Goal: Find specific page/section: Find specific page/section

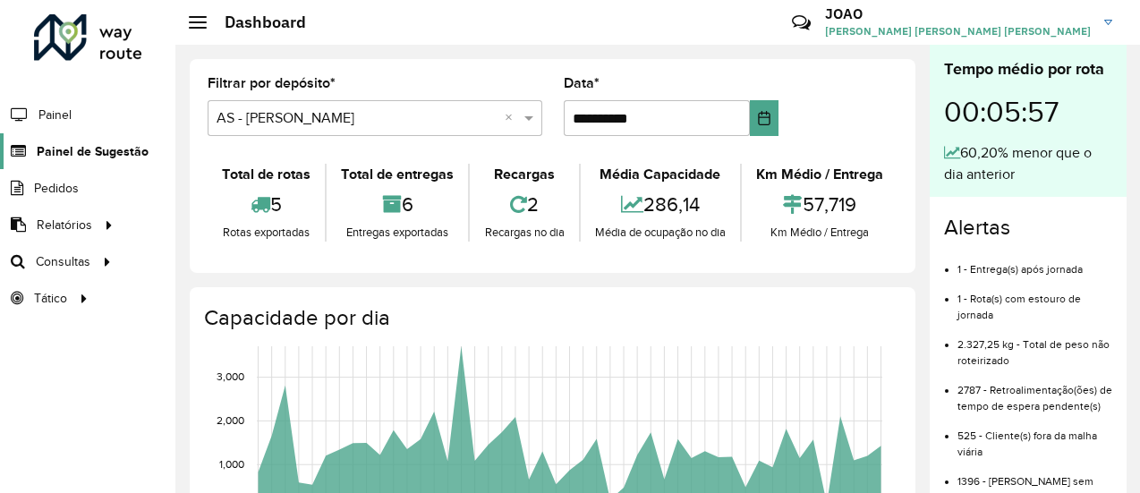
click at [106, 154] on span "Painel de Sugestão" at bounding box center [93, 151] width 112 height 19
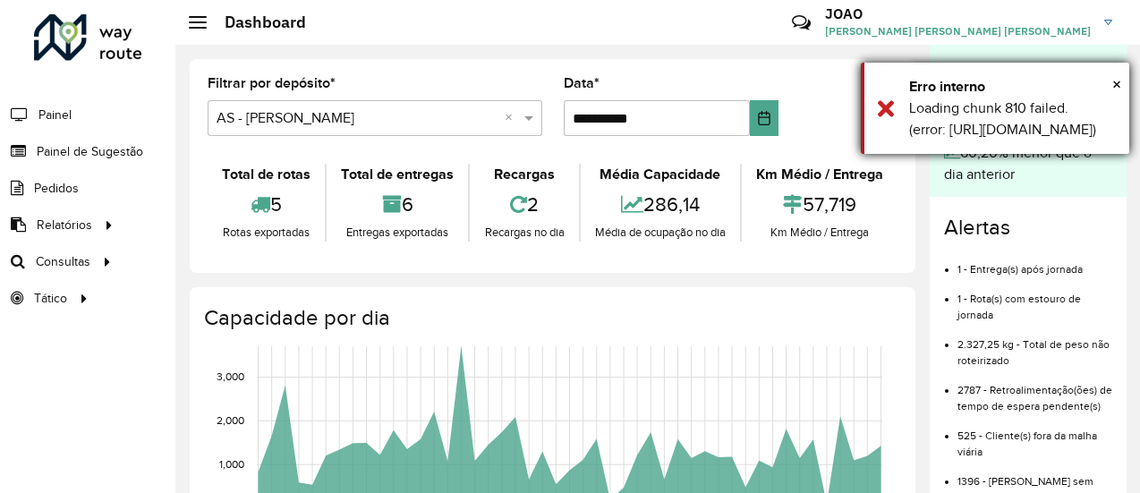
click at [1124, 76] on div "× Erro interno Loading chunk 810 failed. (error: https://roteirizador.ambev.com…" at bounding box center [995, 108] width 269 height 91
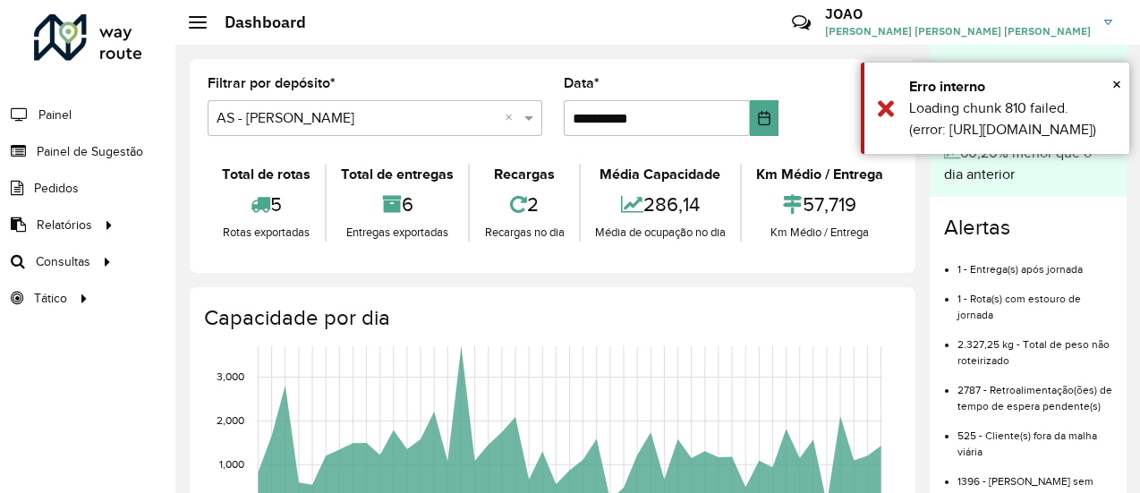
click at [1117, 85] on div "Tempo médio por rota 00:05:57 60,20% menor que o dia anterior" at bounding box center [1028, 121] width 197 height 152
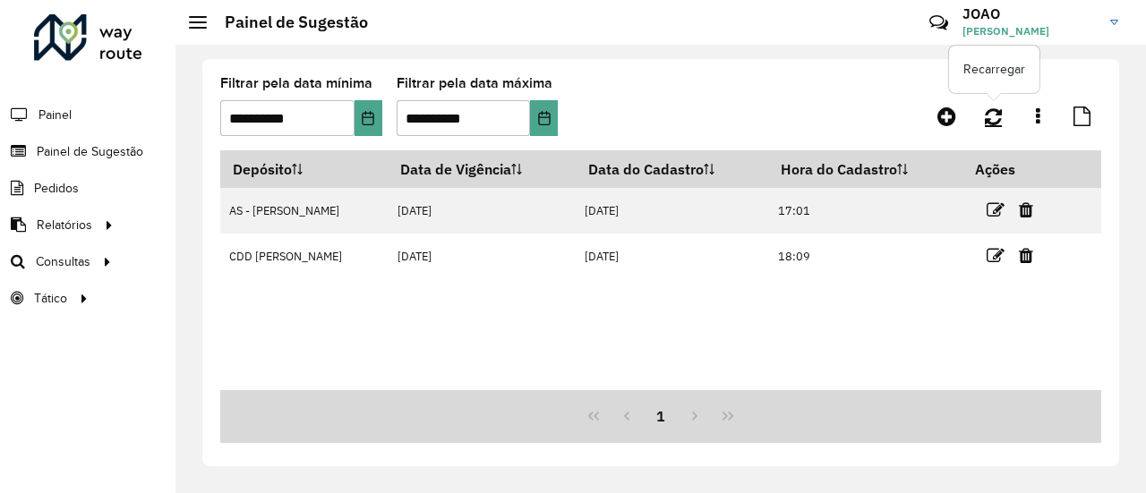
click at [997, 119] on icon at bounding box center [993, 117] width 17 height 20
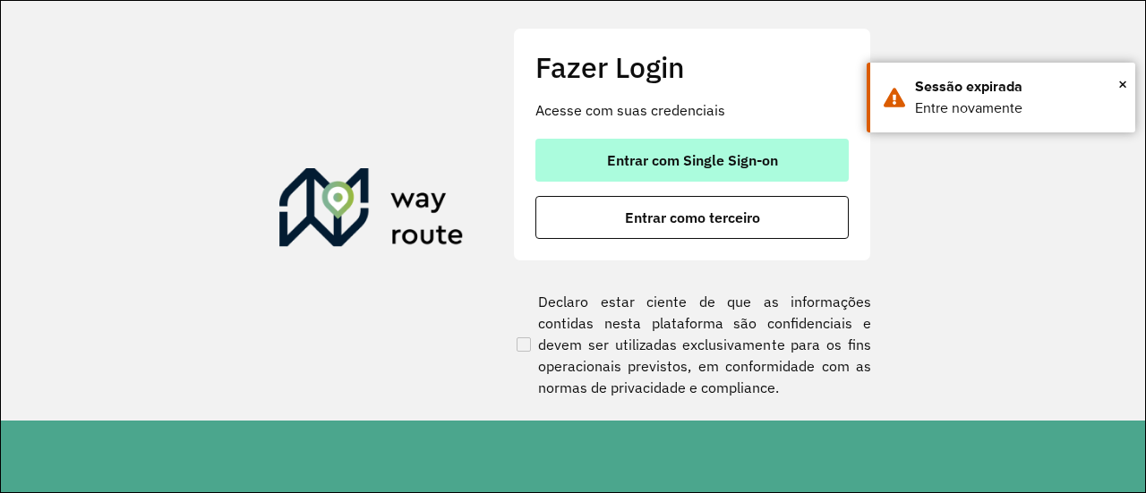
click at [733, 139] on button "Entrar com Single Sign-on" at bounding box center [691, 160] width 313 height 43
